Goal: Information Seeking & Learning: Find specific fact

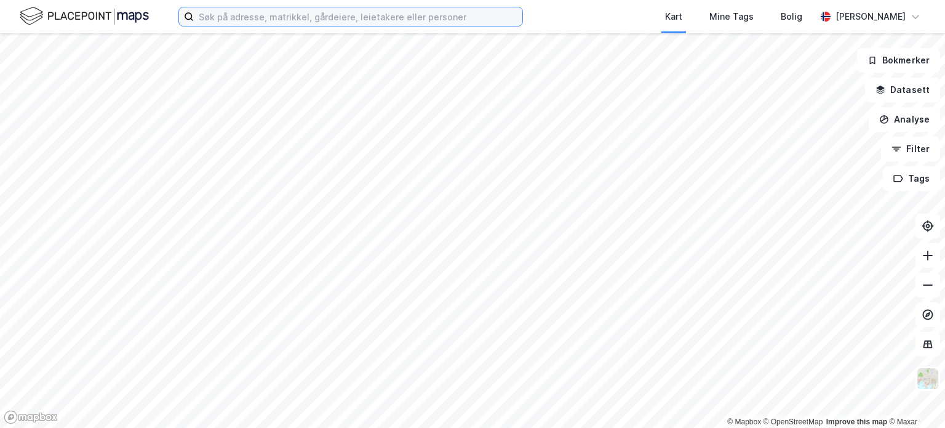
click at [263, 20] on input at bounding box center [358, 16] width 329 height 18
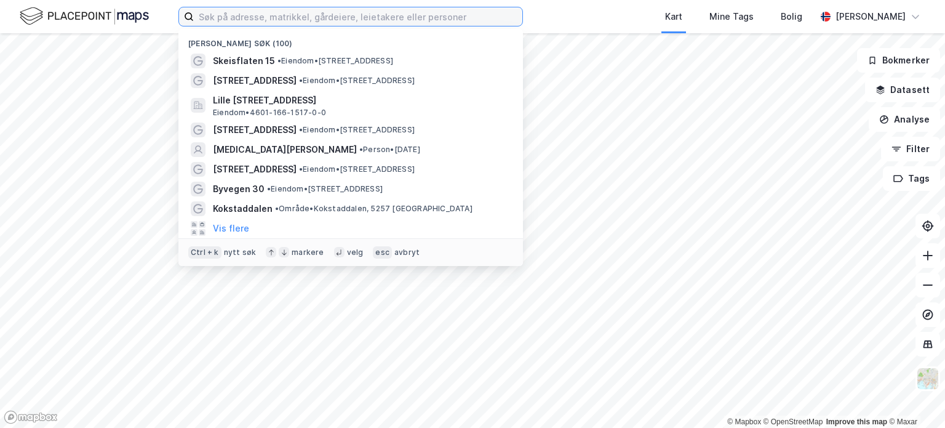
paste input "Nygårdsgaten 36/38 AS"
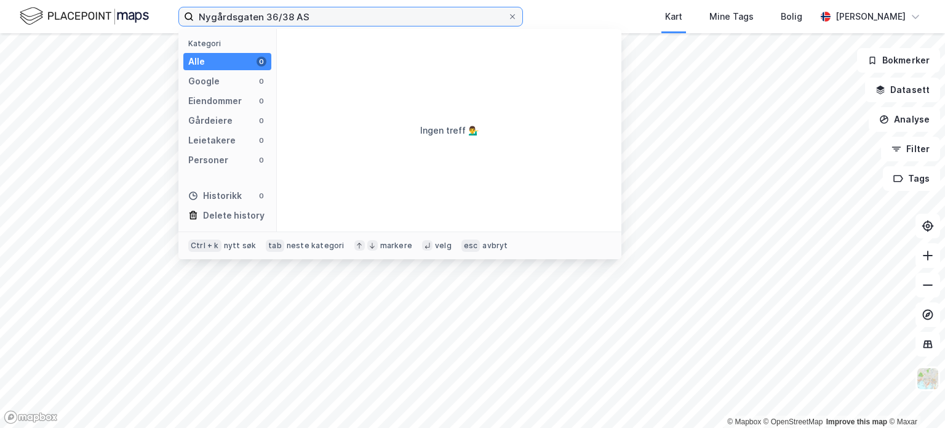
click at [276, 12] on input "Nygårdsgaten 36/38 AS" at bounding box center [351, 16] width 314 height 18
click at [278, 15] on input "Nygårdsgaten 36/38 AS" at bounding box center [351, 16] width 314 height 18
drag, startPoint x: 327, startPoint y: 15, endPoint x: 276, endPoint y: 9, distance: 51.4
click at [276, 9] on input "Nygårdsgaten 36-38 AS" at bounding box center [351, 16] width 314 height 18
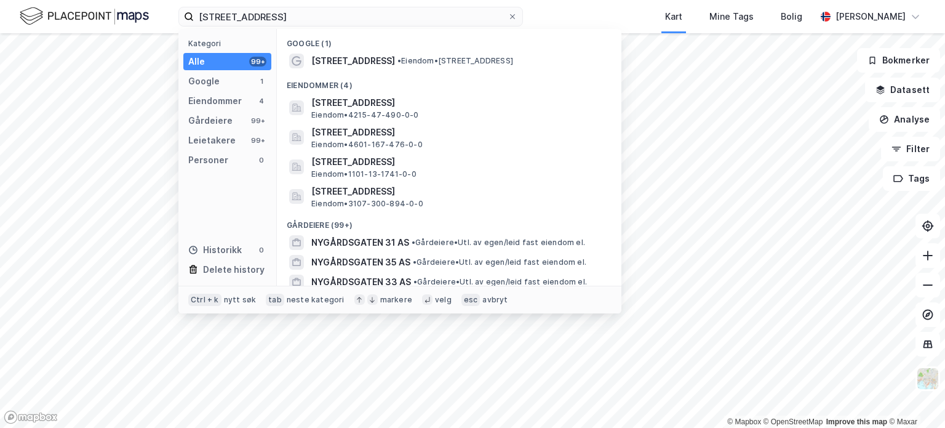
click at [418, 62] on span "• Eiendom • [STREET_ADDRESS]" at bounding box center [456, 61] width 116 height 10
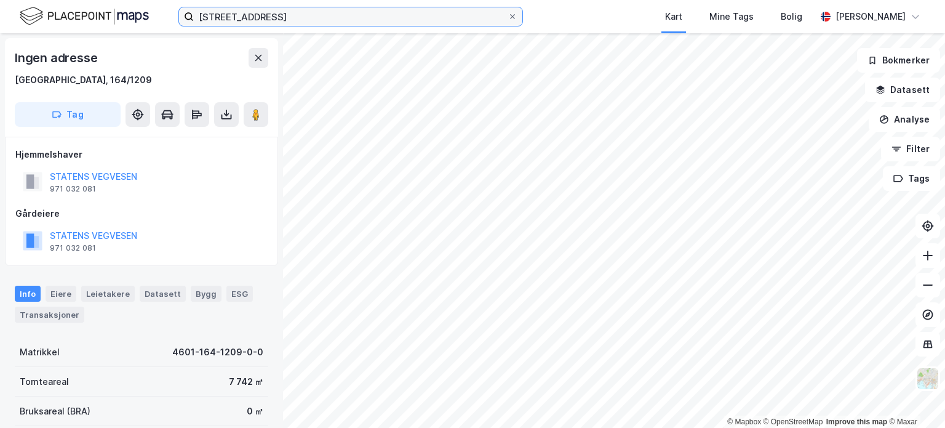
click at [306, 15] on input "[STREET_ADDRESS]" at bounding box center [351, 16] width 314 height 18
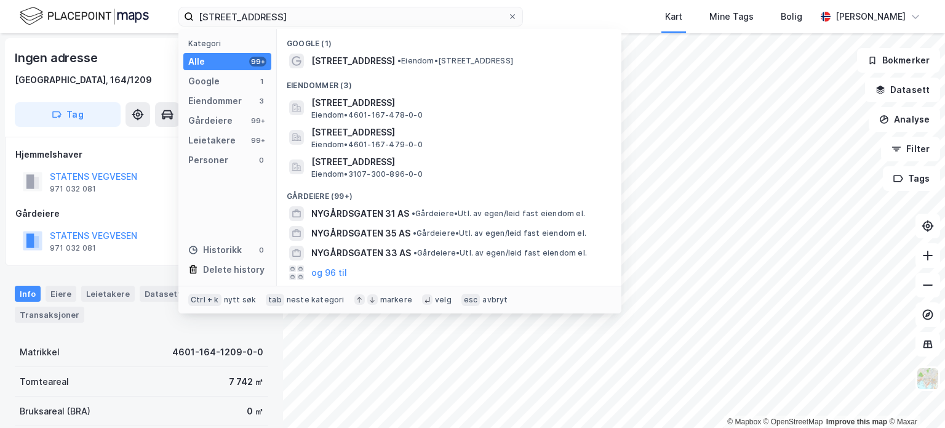
click at [414, 60] on span "• Eiendom • [STREET_ADDRESS]" at bounding box center [456, 61] width 116 height 10
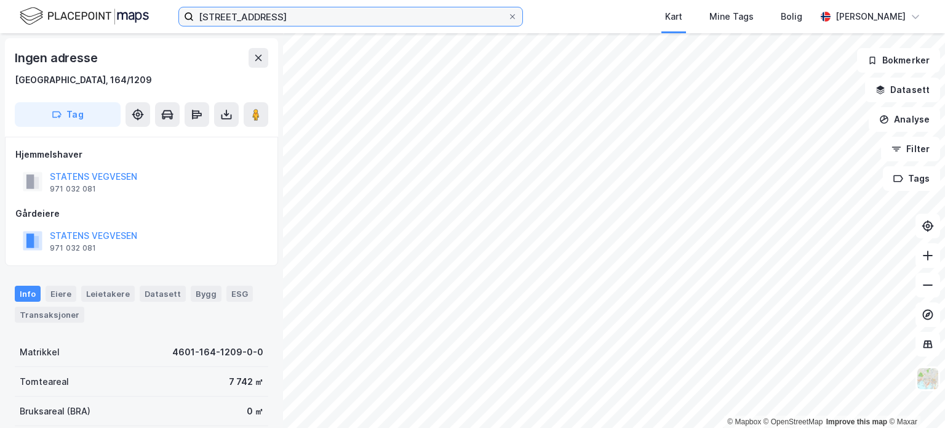
click at [286, 13] on input "[STREET_ADDRESS]" at bounding box center [351, 16] width 314 height 18
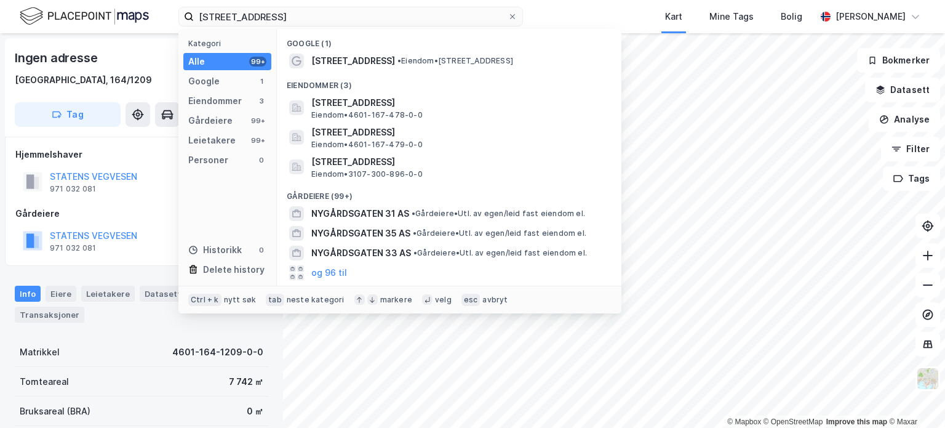
click at [377, 54] on span "[STREET_ADDRESS]" at bounding box center [353, 61] width 84 height 15
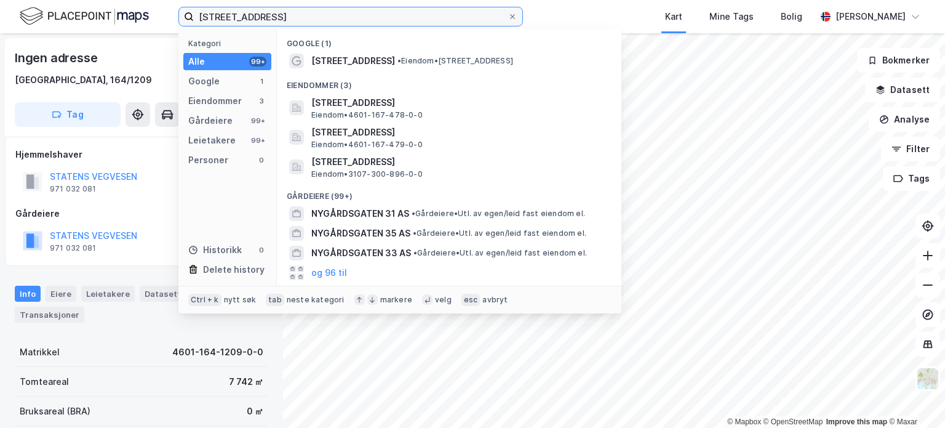
click at [317, 16] on input "[STREET_ADDRESS]" at bounding box center [351, 16] width 314 height 18
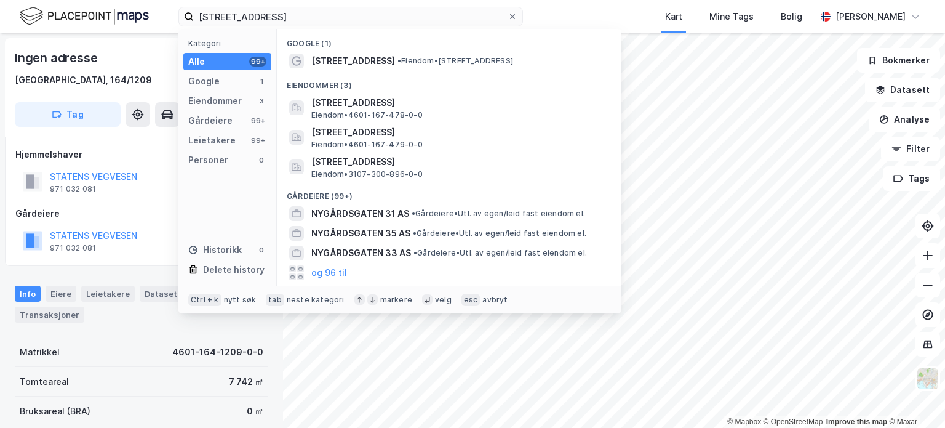
click at [322, 273] on button "og 96 til" at bounding box center [329, 272] width 36 height 15
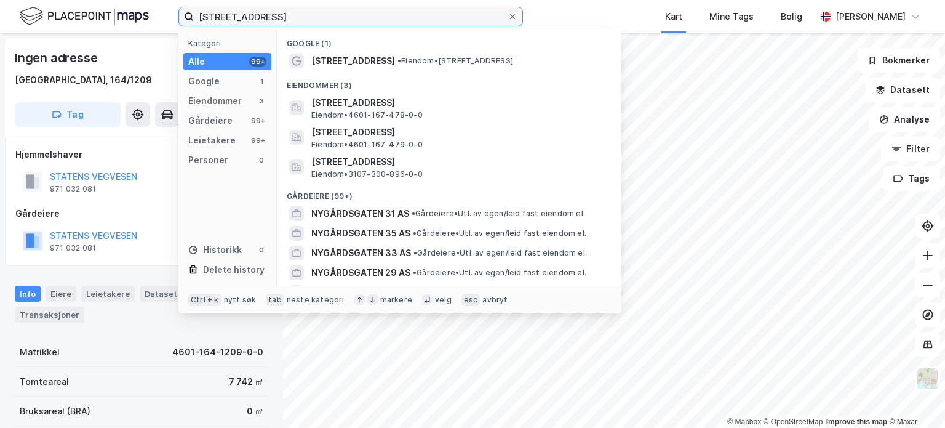
click at [331, 14] on input "[STREET_ADDRESS]" at bounding box center [351, 16] width 314 height 18
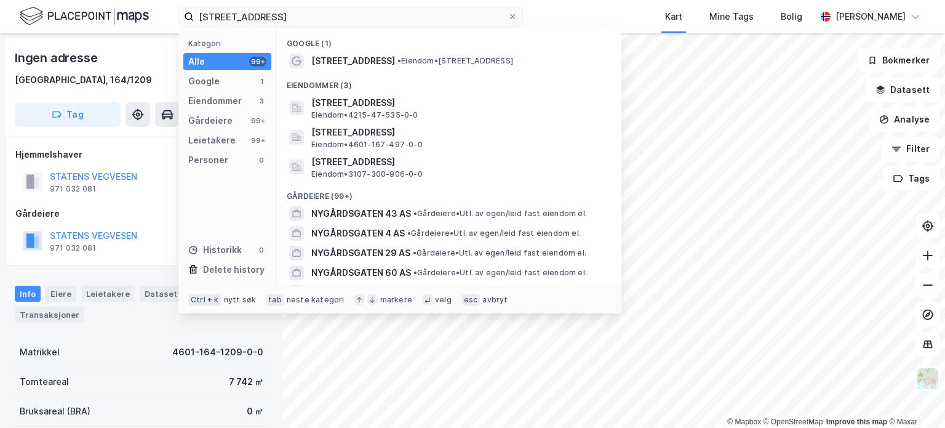
click at [393, 68] on div "[STREET_ADDRESS] • Eiendom • [STREET_ADDRESS]" at bounding box center [460, 61] width 298 height 15
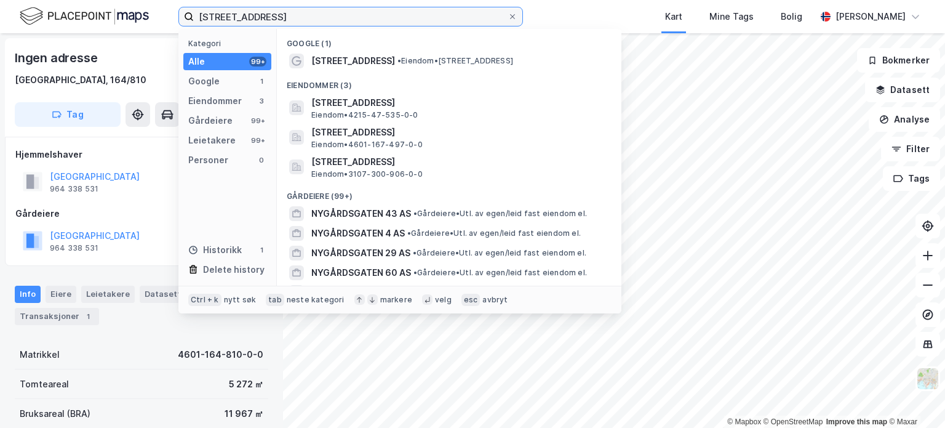
drag, startPoint x: 288, startPoint y: 16, endPoint x: 150, endPoint y: 12, distance: 137.9
click at [150, 12] on div "Nygårdsgaten 48 Kategori Alle 99+ Google 1 Eiendommer 3 Gårdeiere 99+ Leietaker…" at bounding box center [472, 16] width 945 height 33
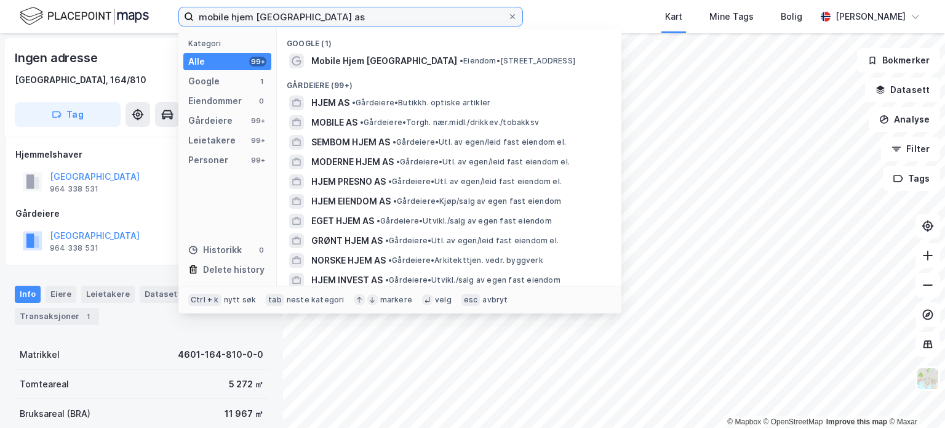
click at [356, 11] on input "mobile hjem [GEOGRAPHIC_DATA] as" at bounding box center [351, 16] width 314 height 18
drag, startPoint x: 311, startPoint y: 19, endPoint x: 185, endPoint y: 12, distance: 126.4
click at [185, 12] on label "mobile hjem [GEOGRAPHIC_DATA] as" at bounding box center [350, 17] width 345 height 20
paste input "923 489 053"
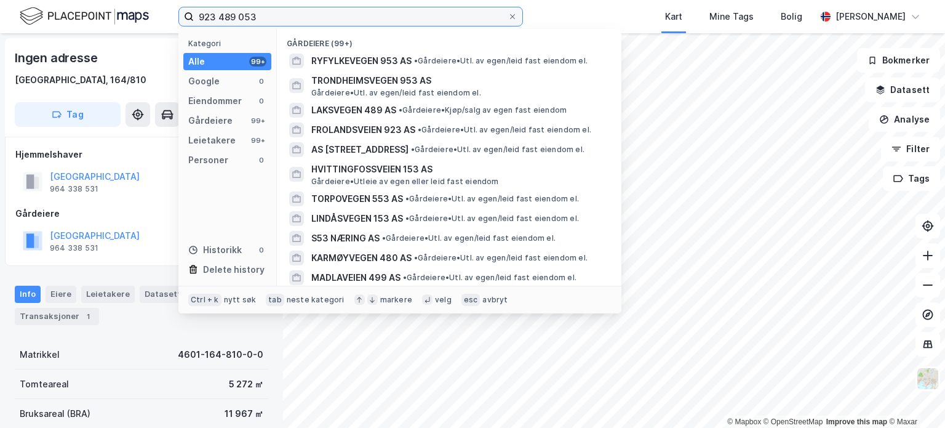
type input "923 489 053"
